Goal: Information Seeking & Learning: Learn about a topic

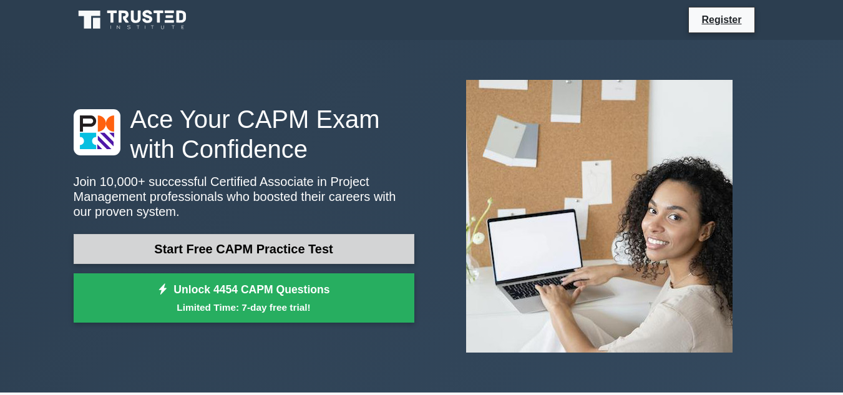
click at [347, 242] on link "Start Free CAPM Practice Test" at bounding box center [244, 249] width 341 height 30
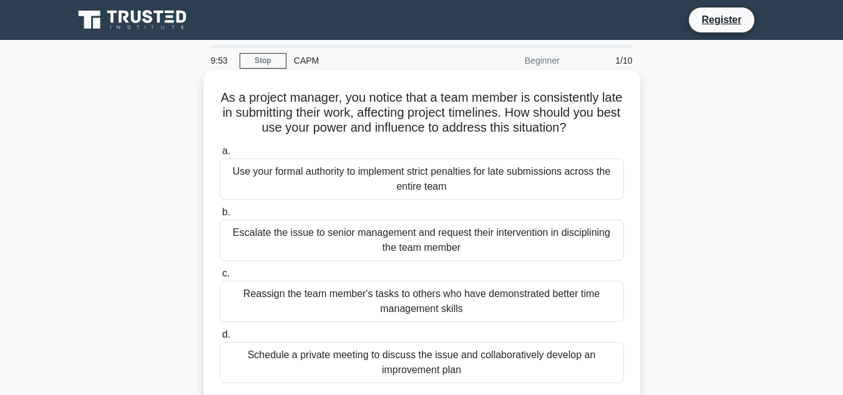
click at [518, 201] on div "a. Use your formal authority to implement strict penalties for late submissions…" at bounding box center [421, 263] width 419 height 245
click at [513, 183] on div "Use your formal authority to implement strict penalties for late submissions ac…" at bounding box center [422, 178] width 404 height 41
click at [220, 155] on input "a. Use your formal authority to implement strict penalties for late submissions…" at bounding box center [220, 151] width 0 height 8
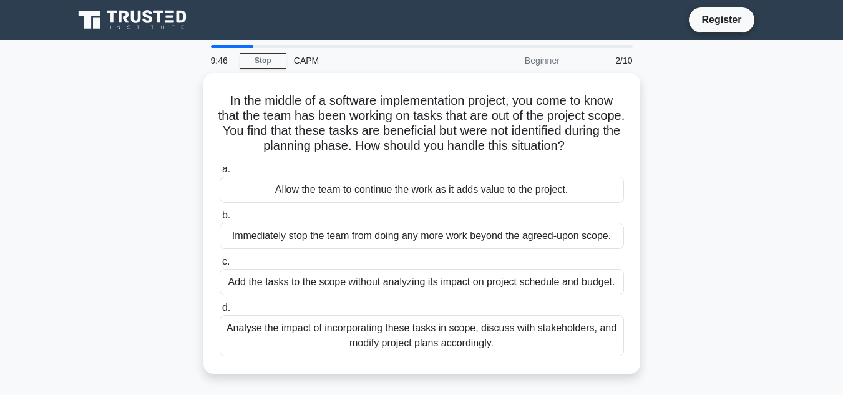
click at [513, 183] on div "Allow the team to continue the work as it adds value to the project." at bounding box center [422, 190] width 404 height 26
click at [220, 173] on input "a. Allow the team to continue the work as it adds value to the project." at bounding box center [220, 169] width 0 height 8
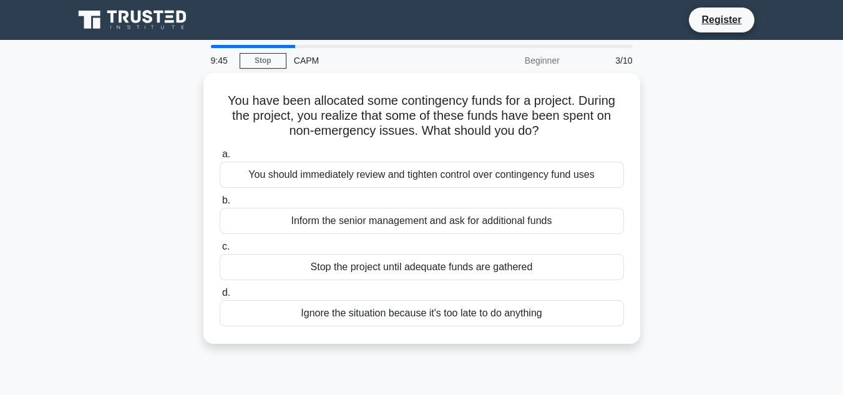
click at [513, 183] on div "You should immediately review and tighten control over contingency fund uses" at bounding box center [422, 175] width 404 height 26
click at [220, 158] on input "a. You should immediately review and tighten control over contingency fund uses" at bounding box center [220, 154] width 0 height 8
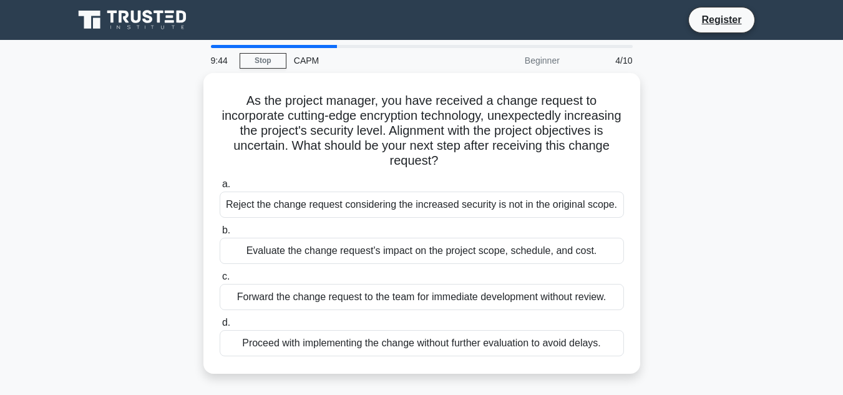
click at [513, 183] on label "a. Reject the change request considering the increased security is not in the o…" at bounding box center [422, 197] width 404 height 41
click at [220, 183] on input "a. Reject the change request considering the increased security is not in the o…" at bounding box center [220, 184] width 0 height 8
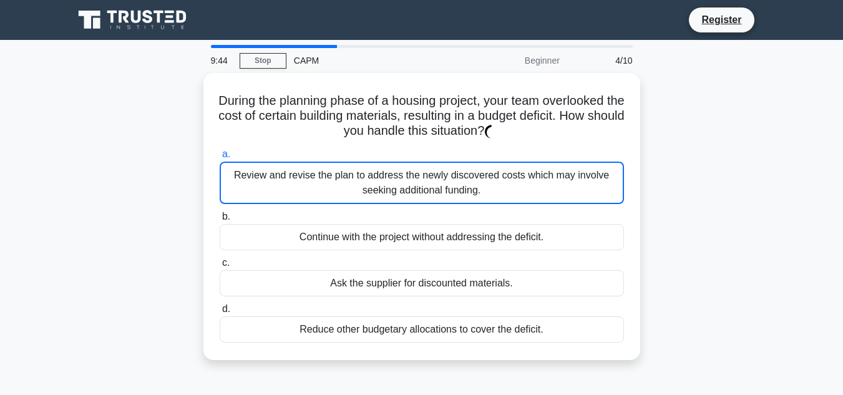
click at [513, 183] on div "Review and revise the plan to address the newly discovered costs which may invo…" at bounding box center [422, 183] width 404 height 42
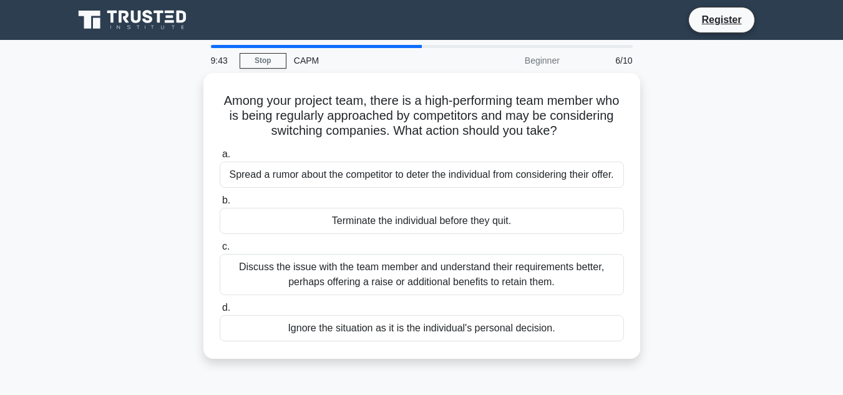
click at [513, 183] on div "Spread a rumor about the competitor to deter the individual from considering th…" at bounding box center [422, 175] width 404 height 26
click at [220, 158] on input "a. Spread a rumor about the competitor to deter the individual from considering…" at bounding box center [220, 154] width 0 height 8
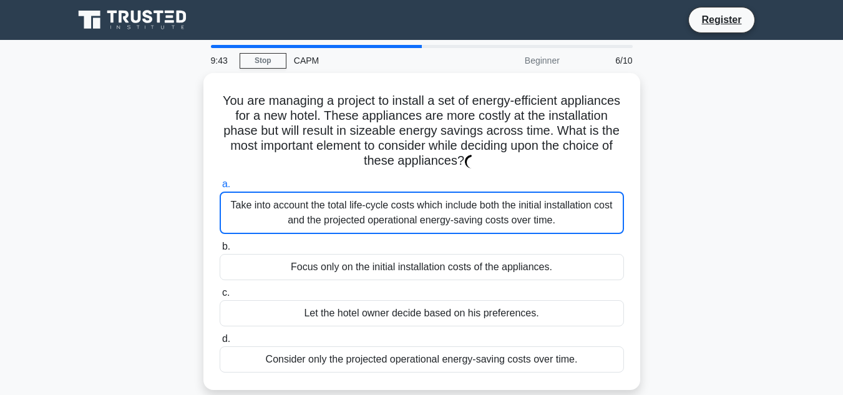
click at [513, 183] on label "a. Take into account the total life-cycle costs which include both the initial …" at bounding box center [422, 205] width 404 height 57
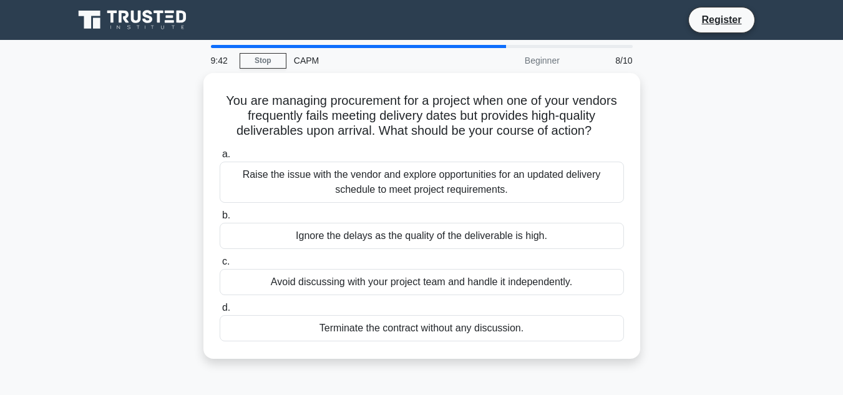
click at [513, 183] on div "Raise the issue with the vendor and explore opportunities for an updated delive…" at bounding box center [422, 182] width 404 height 41
click at [220, 158] on input "a. Raise the issue with the vendor and explore opportunities for an updated del…" at bounding box center [220, 154] width 0 height 8
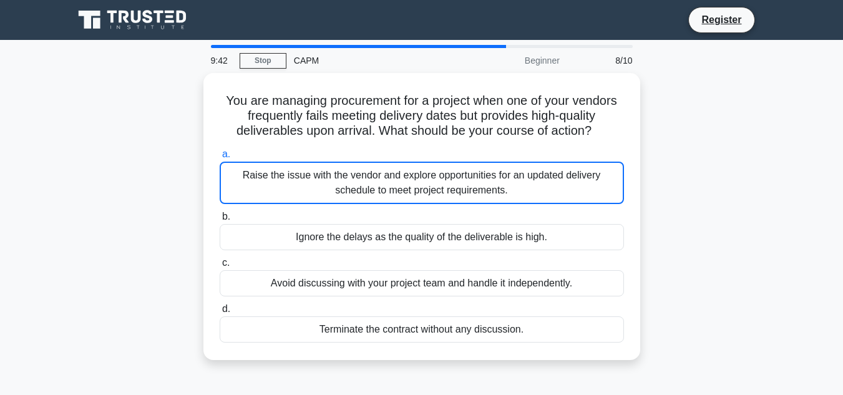
click at [513, 183] on div "Raise the issue with the vendor and explore opportunities for an updated delive…" at bounding box center [422, 183] width 404 height 42
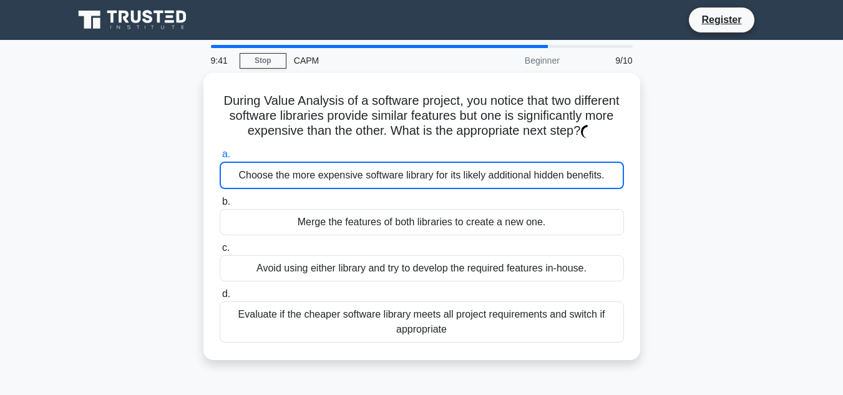
click at [513, 183] on div "Choose the more expensive software library for its likely additional hidden ben…" at bounding box center [422, 175] width 404 height 27
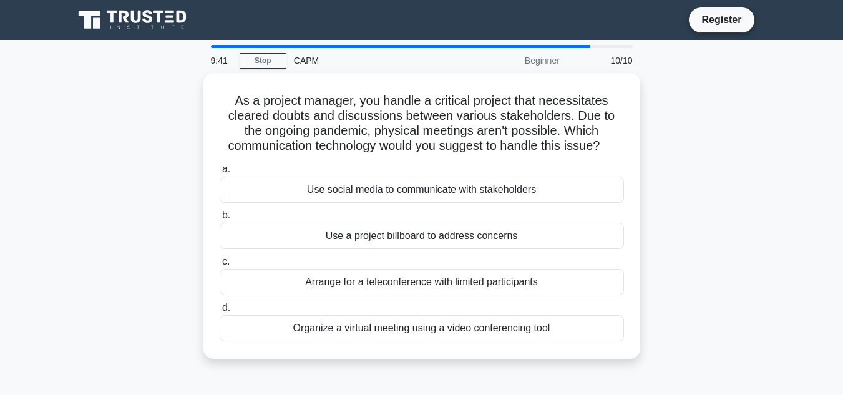
click at [513, 183] on div "Use social media to communicate with stakeholders" at bounding box center [422, 190] width 404 height 26
click at [220, 173] on input "a. Use social media to communicate with stakeholders" at bounding box center [220, 169] width 0 height 8
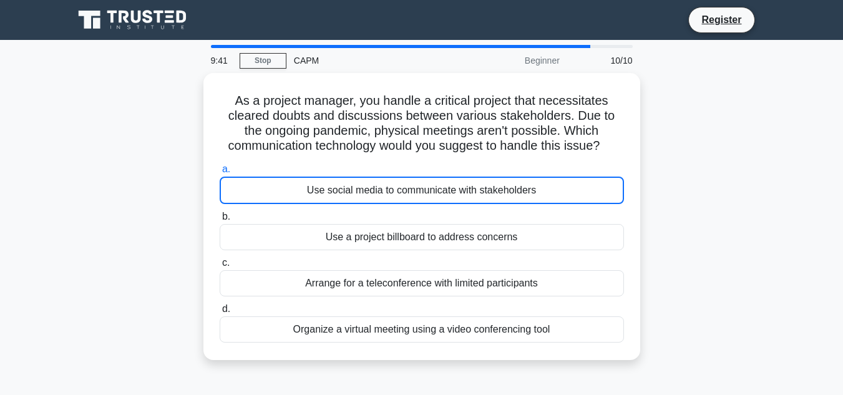
click at [513, 183] on div "Use social media to communicate with stakeholders" at bounding box center [422, 190] width 404 height 27
click at [220, 173] on input "a. Use social media to communicate with stakeholders" at bounding box center [220, 169] width 0 height 8
click at [513, 183] on div "Use social media to communicate with stakeholders" at bounding box center [422, 190] width 404 height 27
click at [220, 173] on input "a. Use social media to communicate with stakeholders" at bounding box center [220, 169] width 0 height 8
